Goal: Task Accomplishment & Management: Complete application form

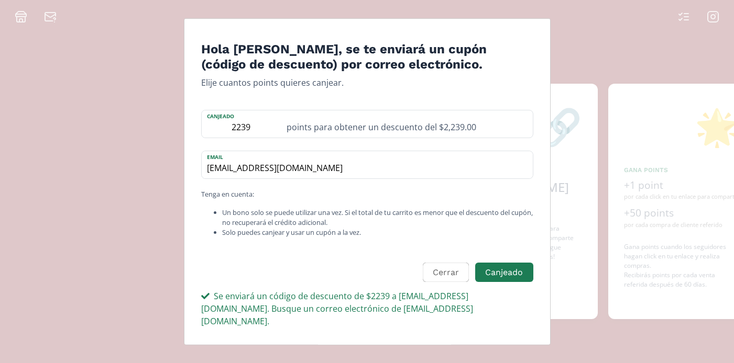
scroll to position [0, 628]
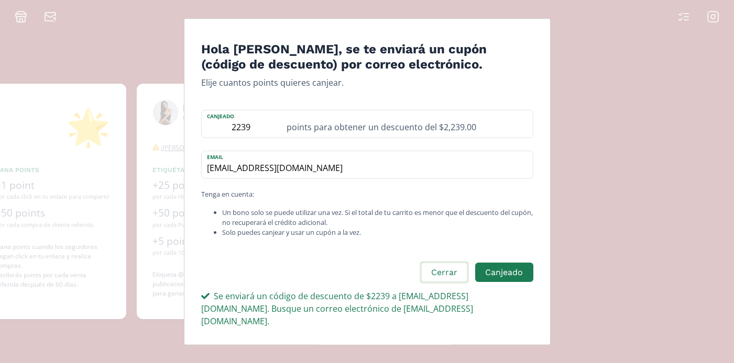
click at [448, 271] on button "Cerrar" at bounding box center [443, 273] width 49 height 23
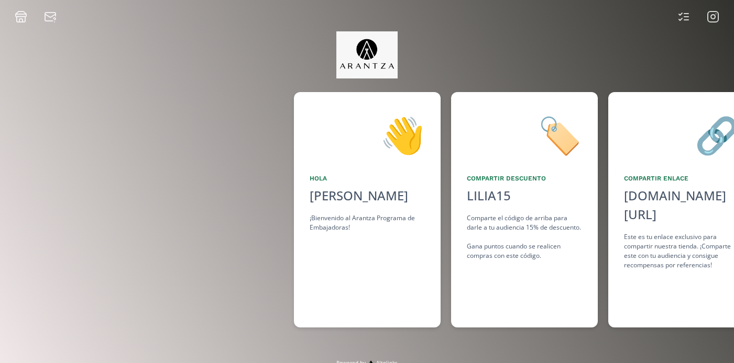
scroll to position [0, 628]
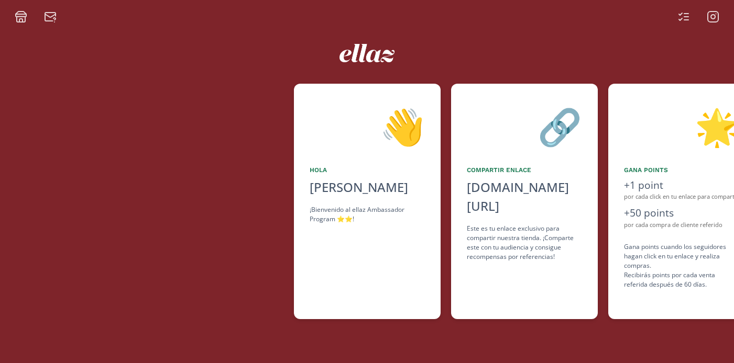
scroll to position [0, 628]
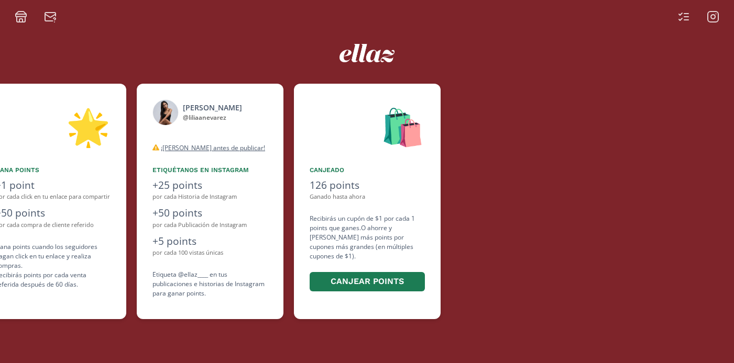
click at [711, 15] on icon at bounding box center [713, 17] width 4 height 4
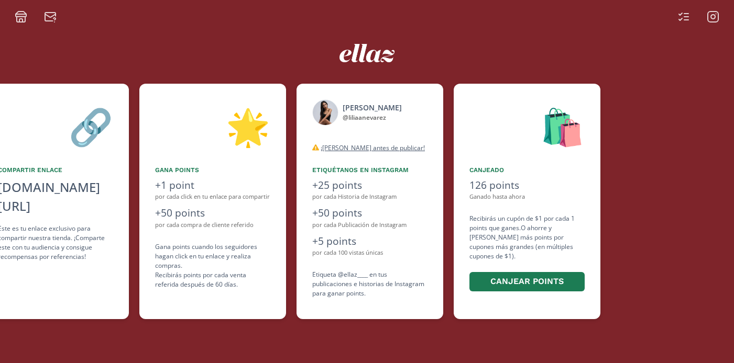
scroll to position [0, 471]
